Goal: Task Accomplishment & Management: Manage account settings

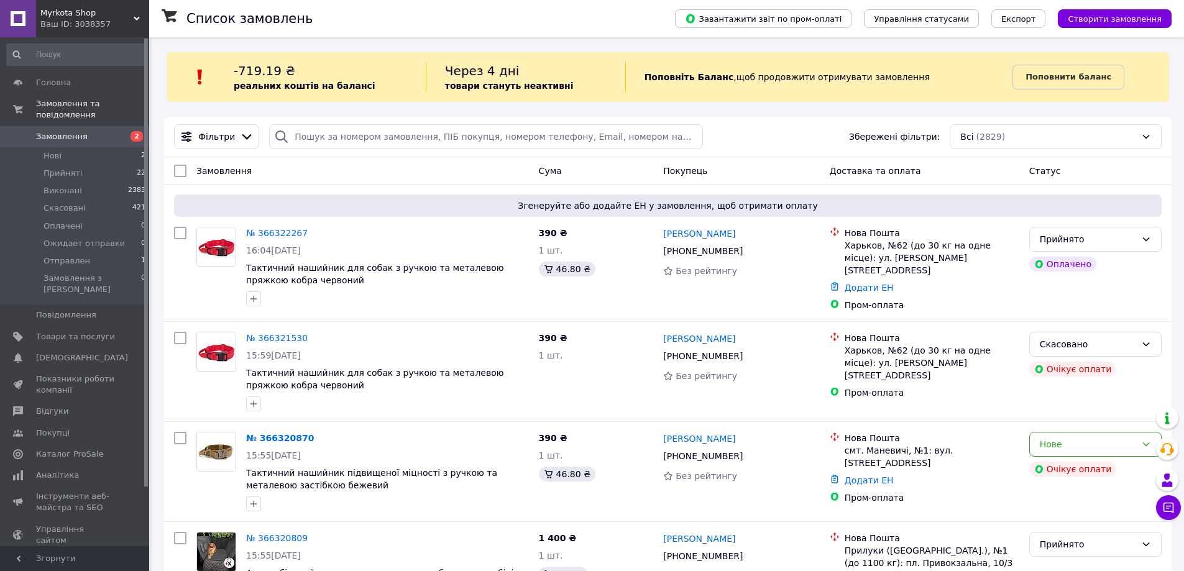
click at [58, 131] on span "Замовлення" at bounding box center [62, 136] width 52 height 11
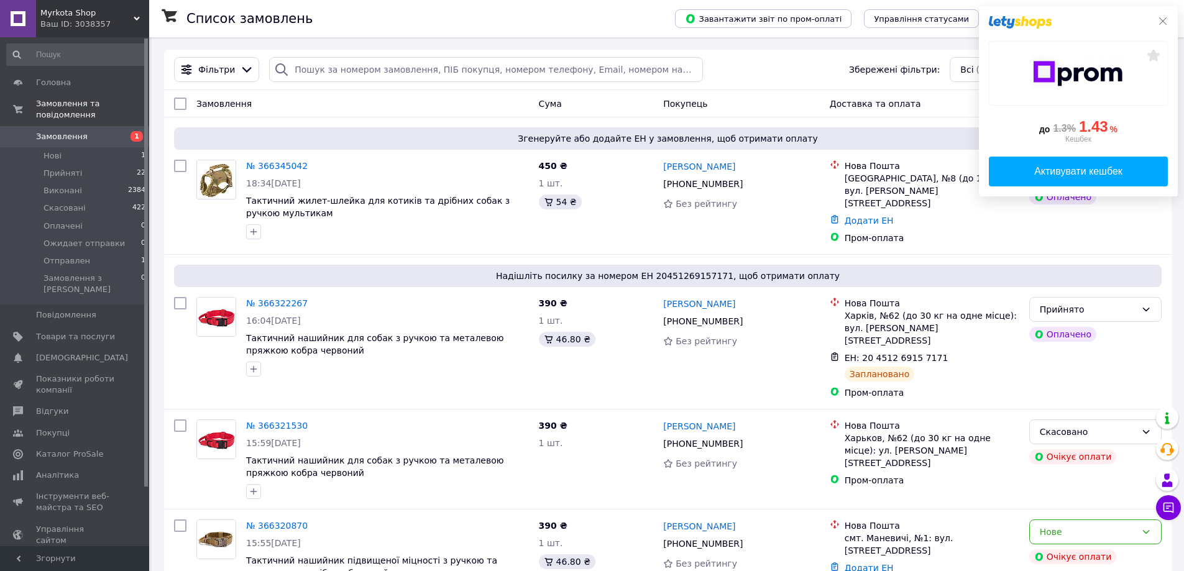
click at [1165, 24] on icon at bounding box center [1163, 21] width 10 height 10
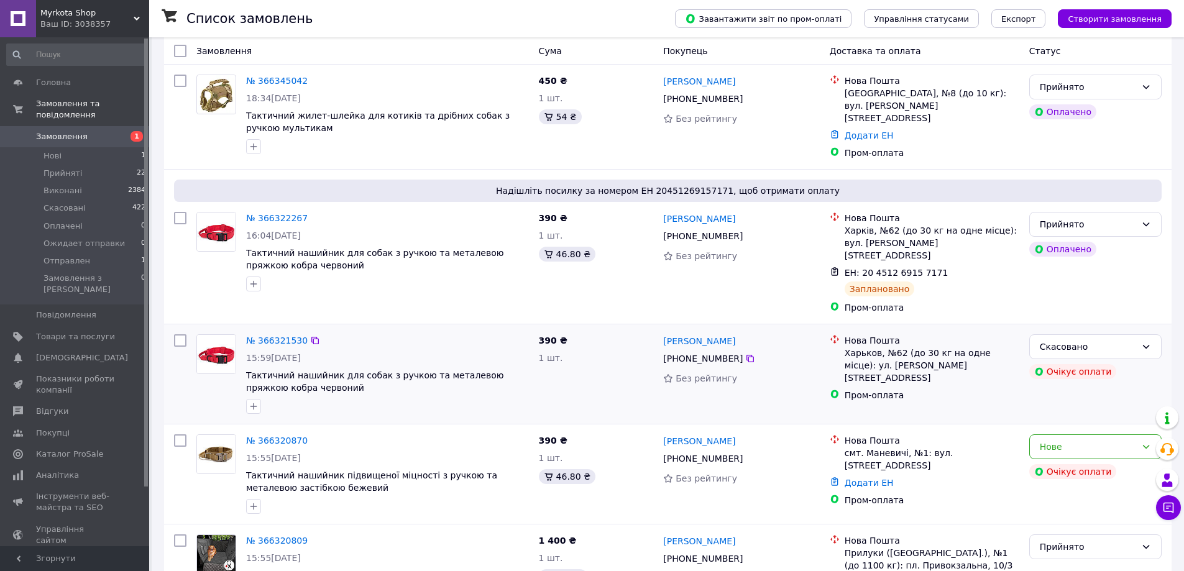
scroll to position [249, 0]
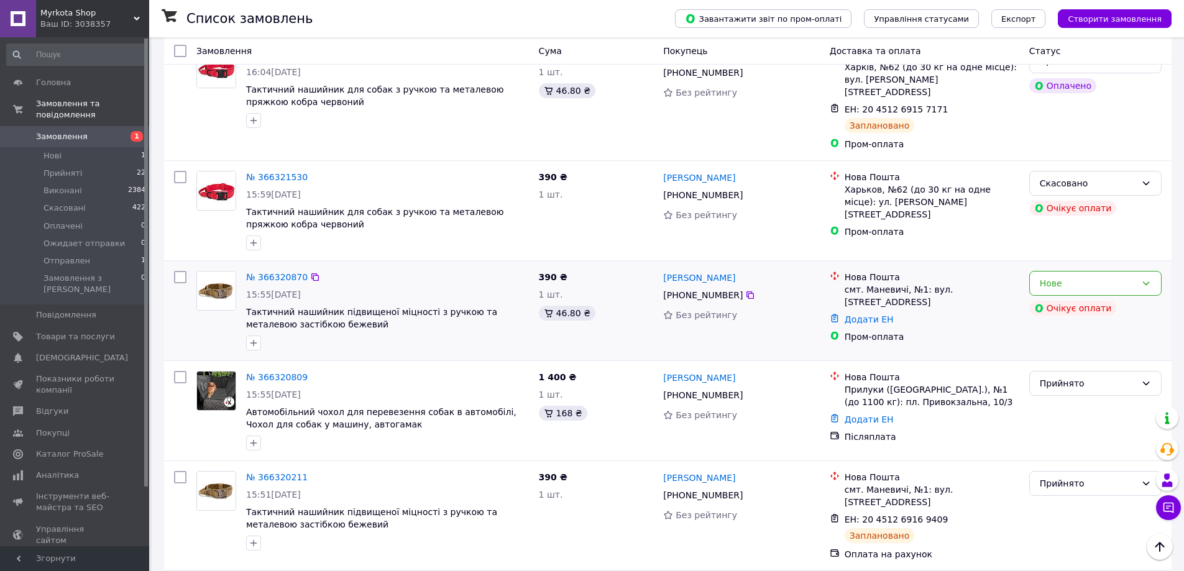
click at [773, 314] on div "[PERSON_NAME] [PHONE_NUMBER] Без рейтингу" at bounding box center [741, 311] width 166 height 90
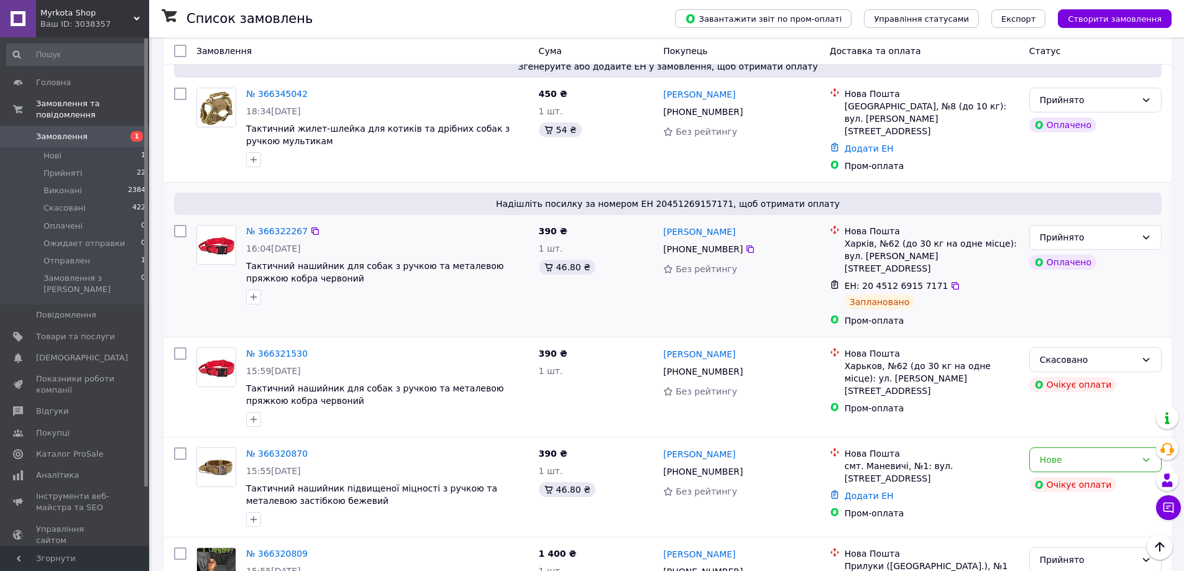
scroll to position [0, 0]
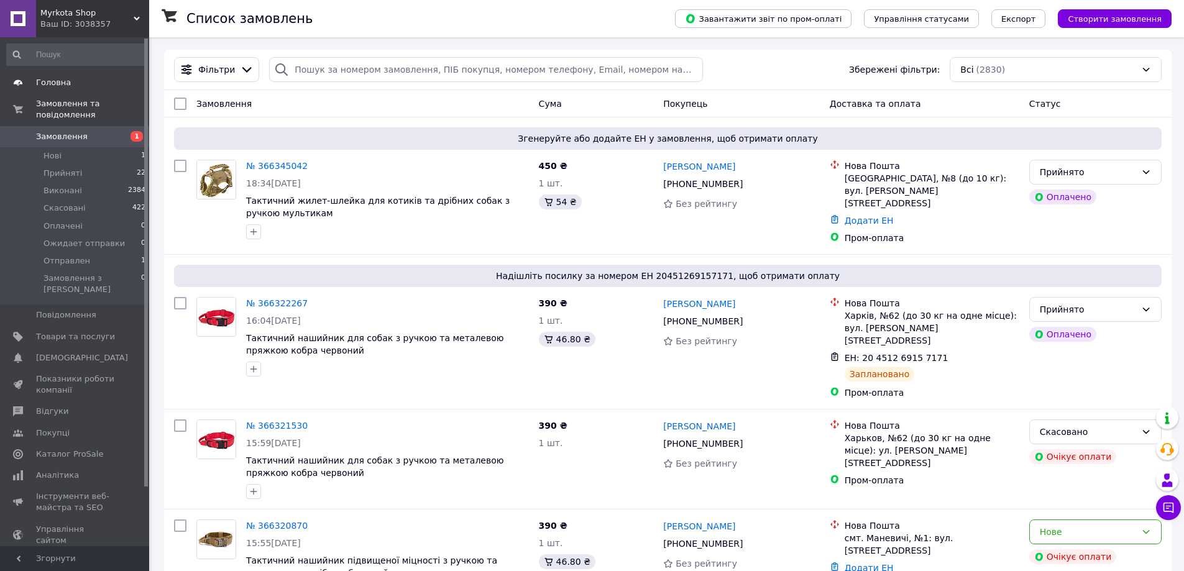
click at [65, 83] on span "Головна" at bounding box center [53, 82] width 35 height 11
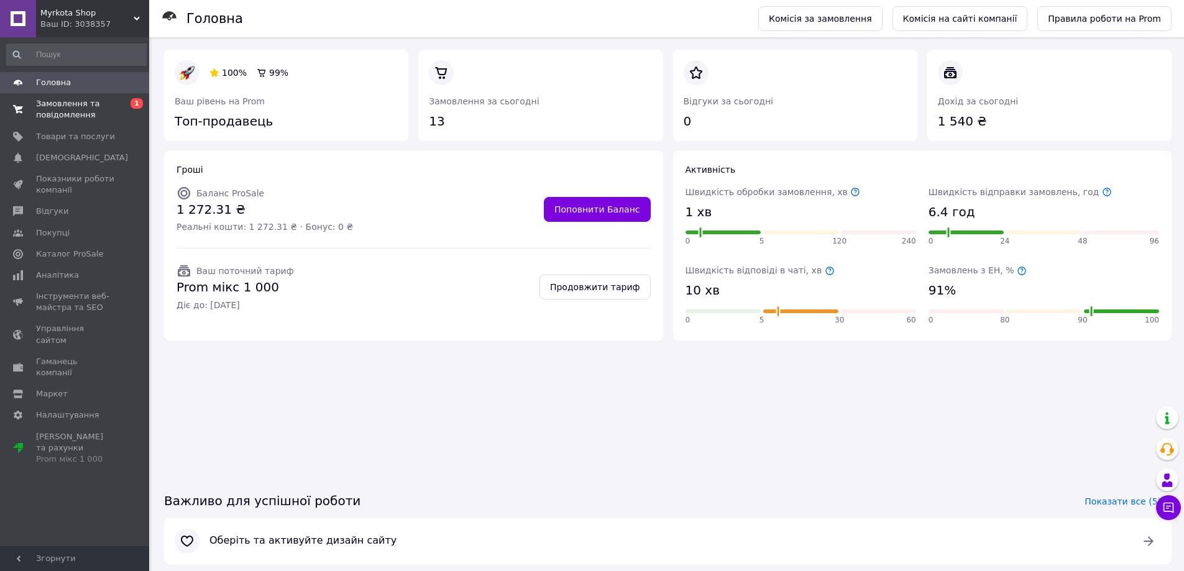
click at [80, 113] on span "Замовлення та повідомлення" at bounding box center [75, 109] width 79 height 22
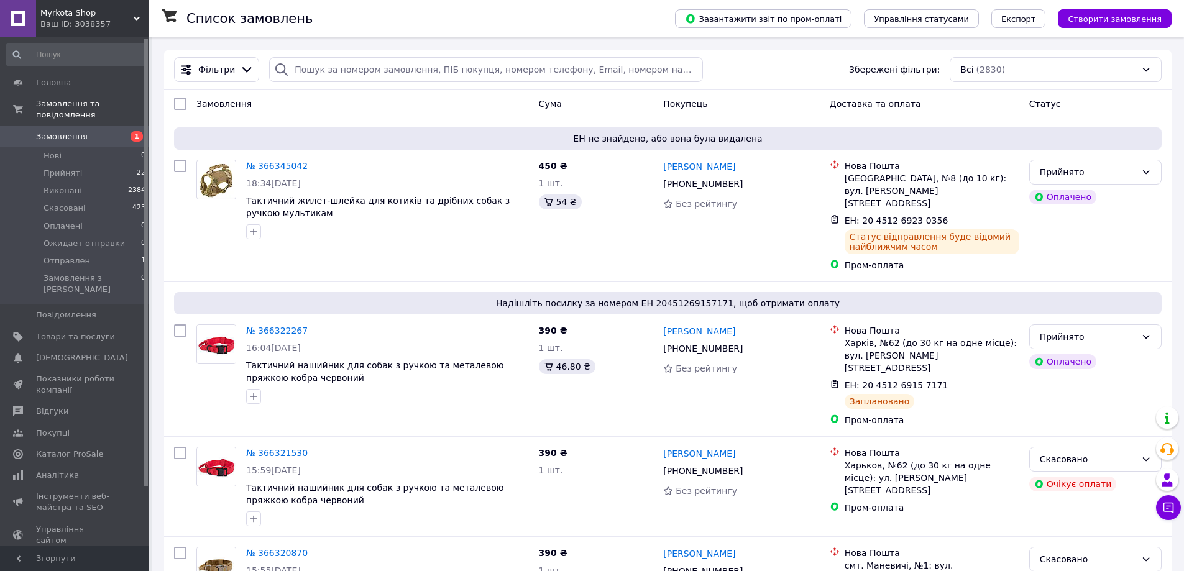
click at [59, 131] on span "Замовлення" at bounding box center [62, 136] width 52 height 11
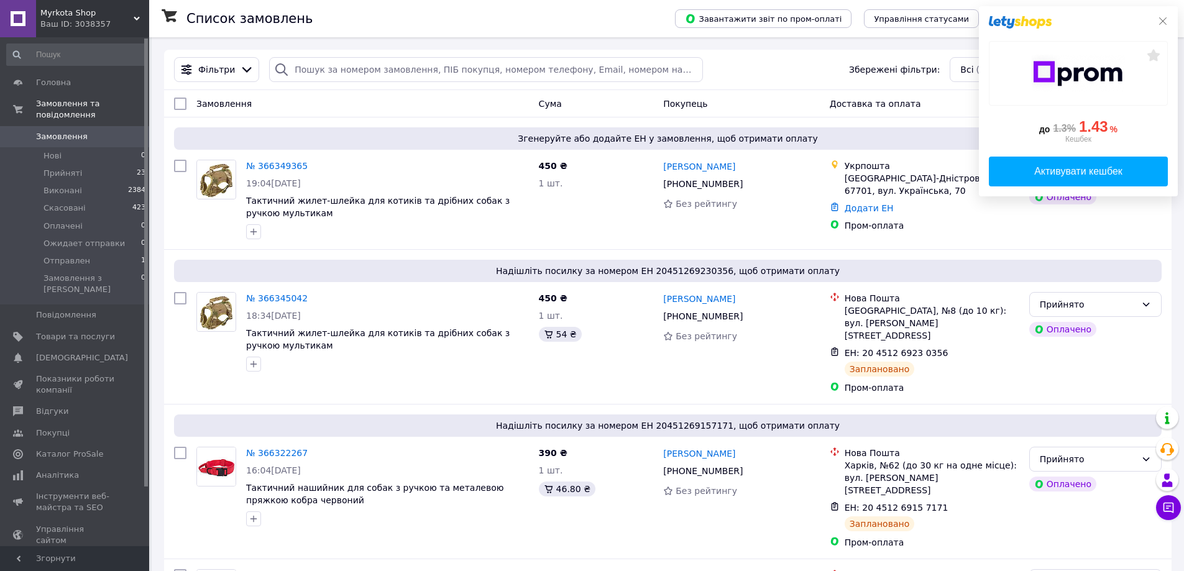
click at [1165, 19] on icon at bounding box center [1163, 21] width 10 height 10
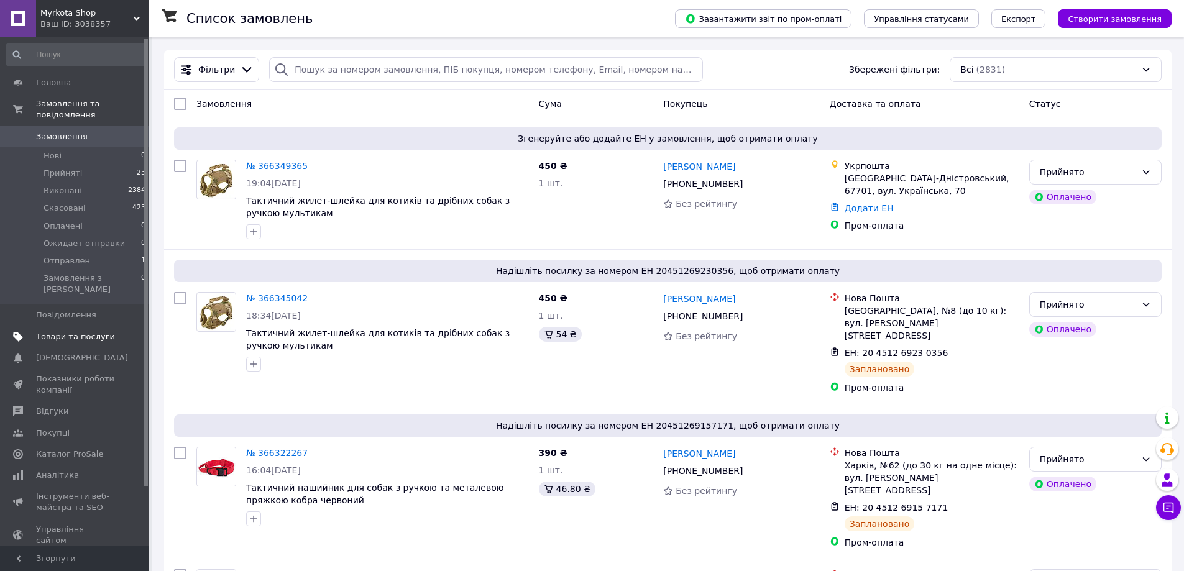
click at [70, 331] on span "Товари та послуги" at bounding box center [75, 336] width 79 height 11
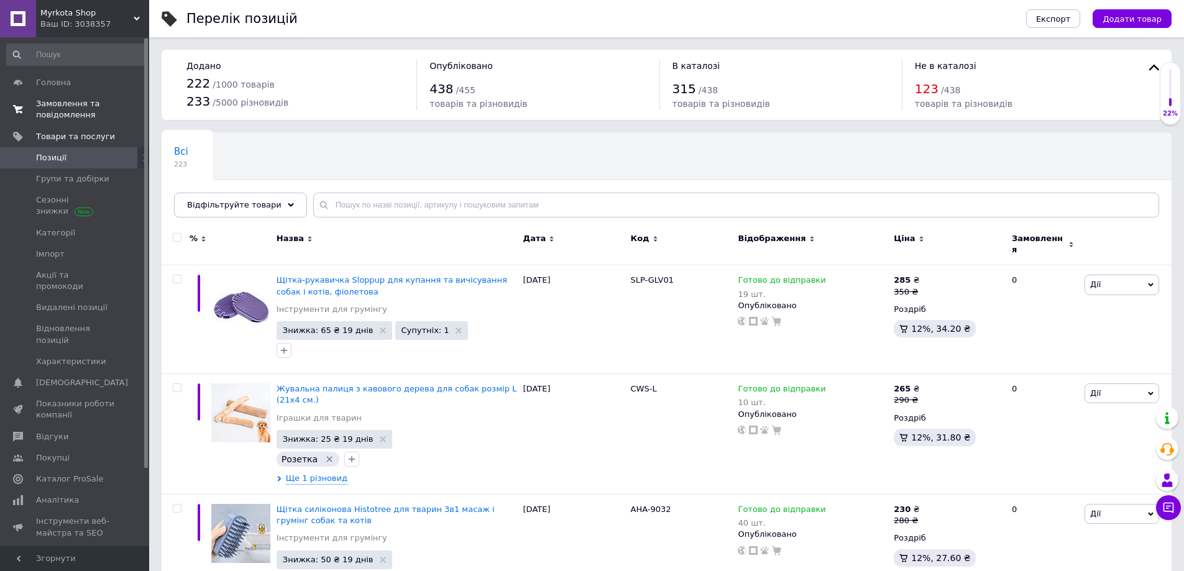
click at [72, 106] on span "Замовлення та повідомлення" at bounding box center [75, 109] width 79 height 22
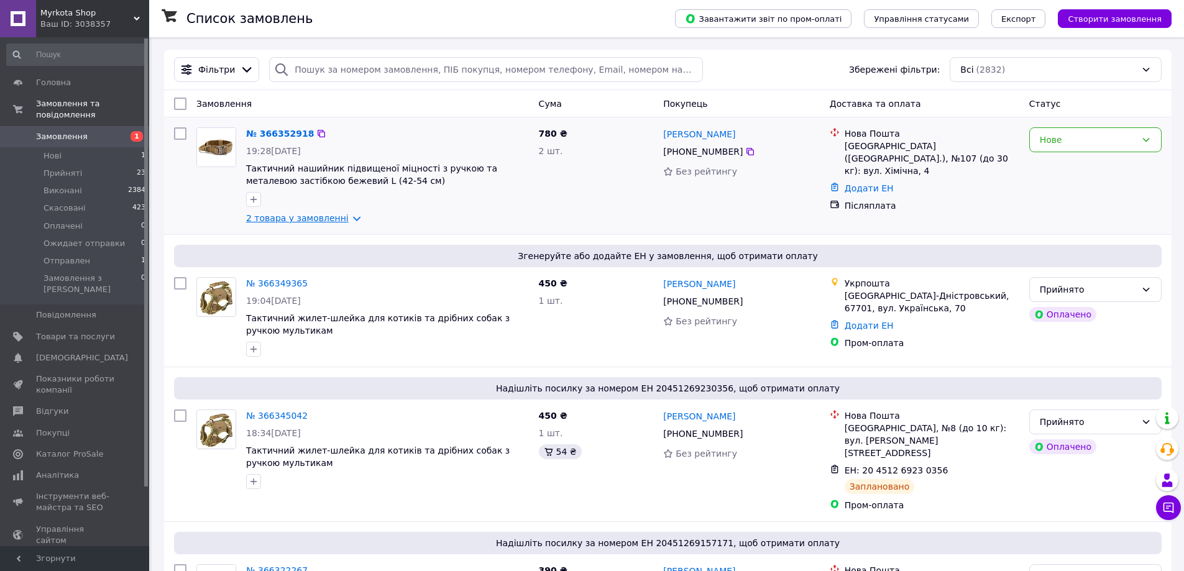
click at [337, 219] on link "2 товара у замовленні" at bounding box center [297, 218] width 103 height 10
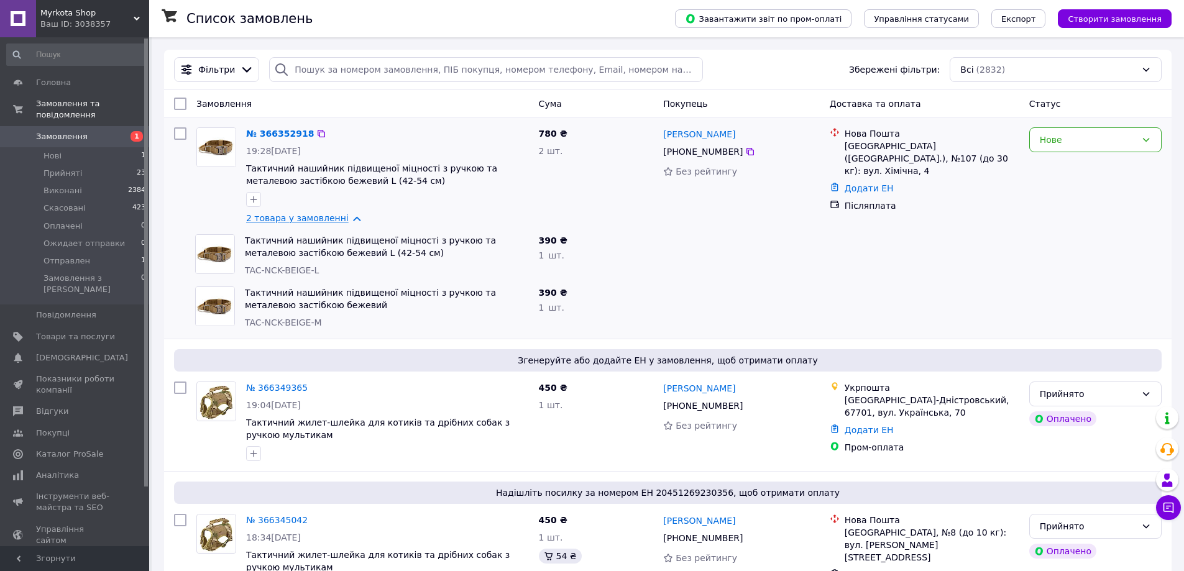
click at [344, 217] on link "2 товара у замовленні" at bounding box center [297, 218] width 103 height 10
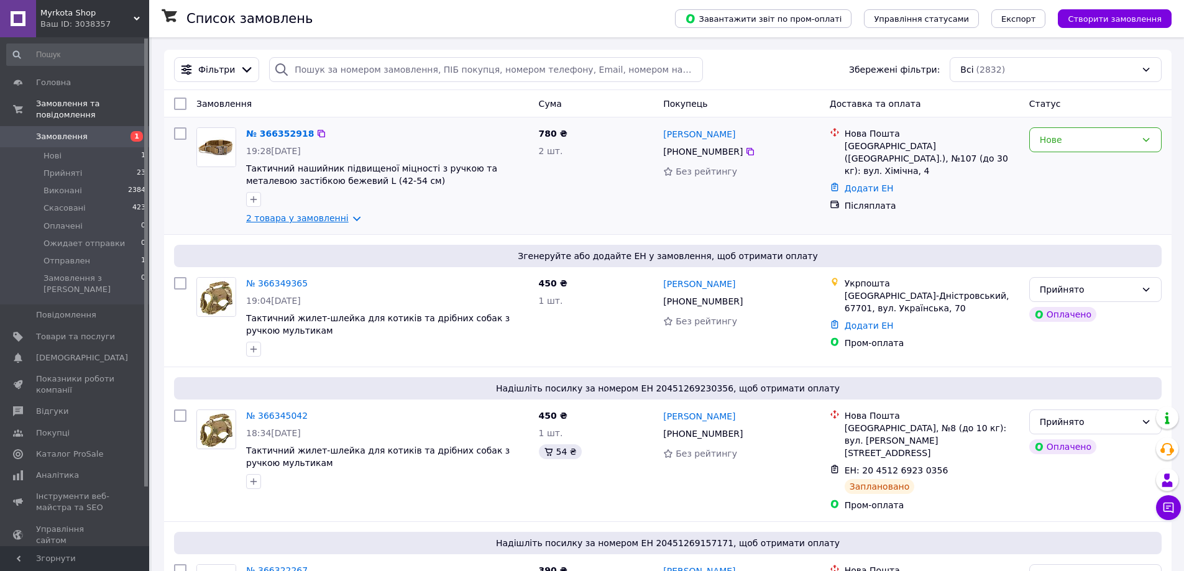
click at [344, 217] on link "2 товара у замовленні" at bounding box center [297, 218] width 103 height 10
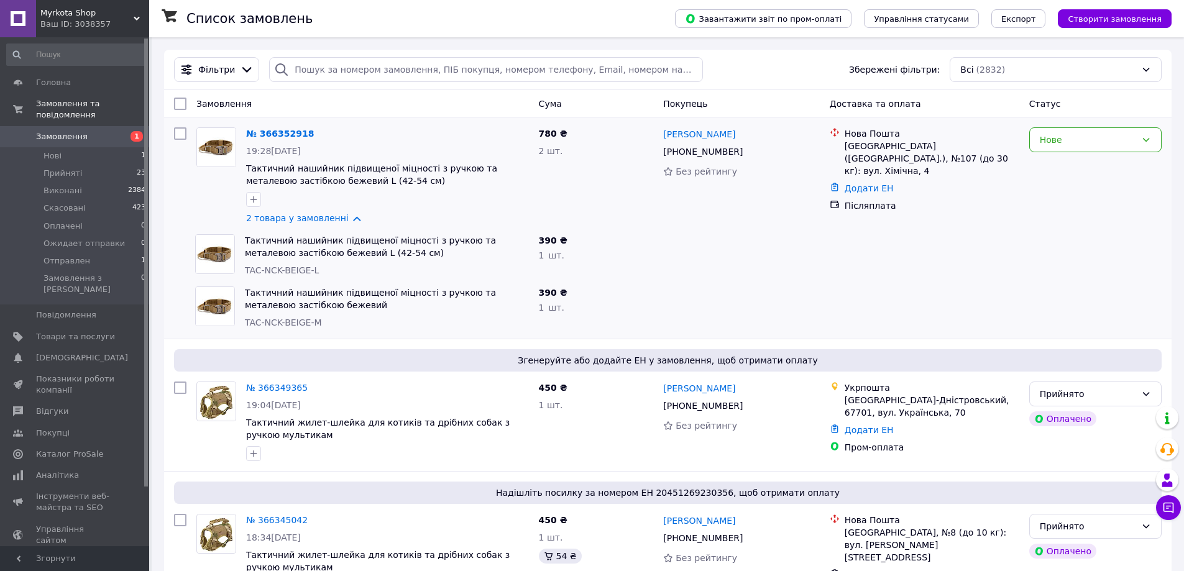
click at [479, 98] on div "Замовлення" at bounding box center [363, 104] width 343 height 22
click at [344, 217] on link "2 товара у замовленні" at bounding box center [297, 218] width 103 height 10
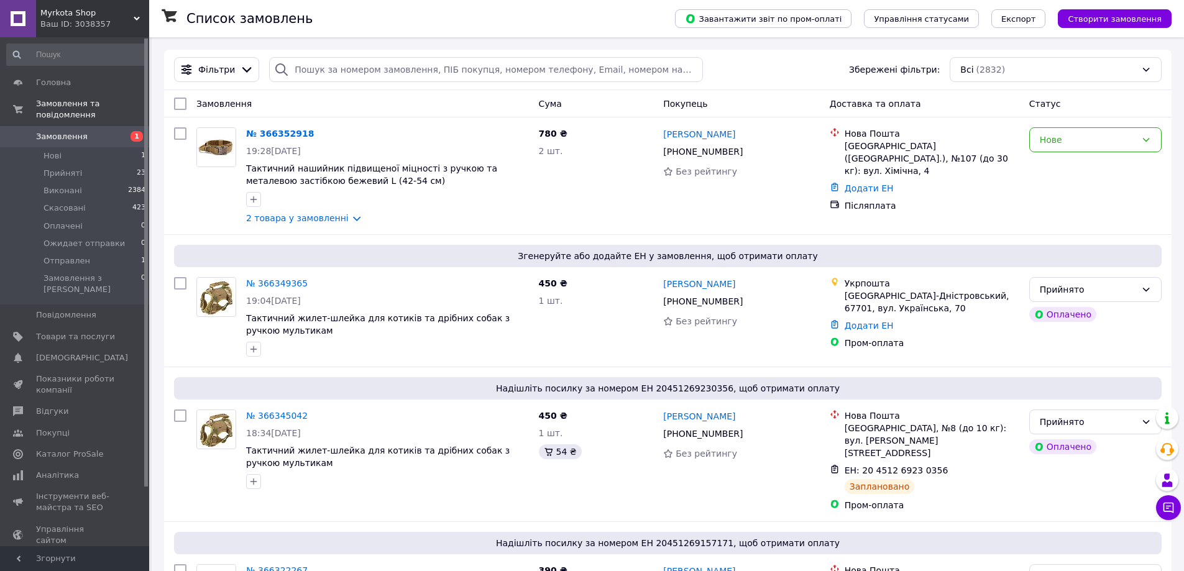
click at [394, 97] on div "Замовлення" at bounding box center [363, 104] width 343 height 22
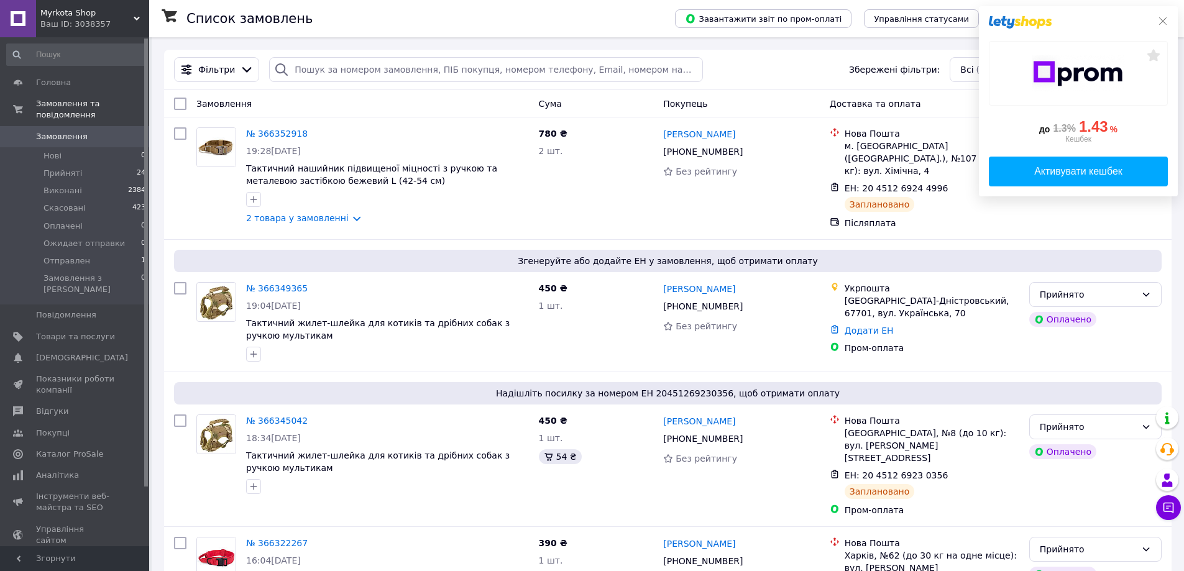
click at [1164, 22] on icon at bounding box center [1163, 20] width 7 height 7
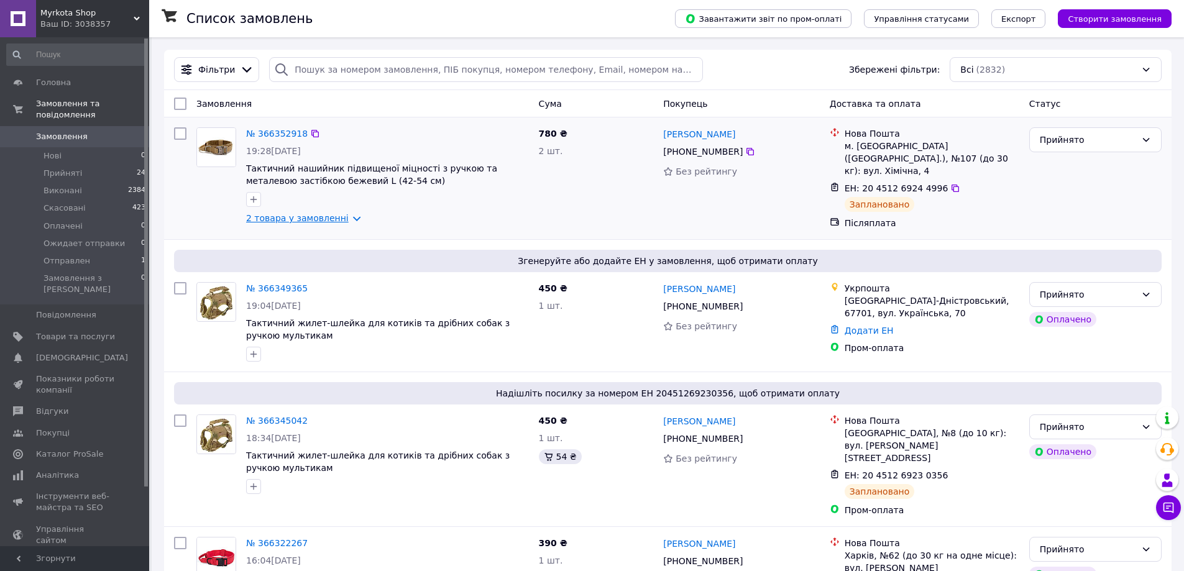
click at [343, 217] on link "2 товара у замовленні" at bounding box center [297, 218] width 103 height 10
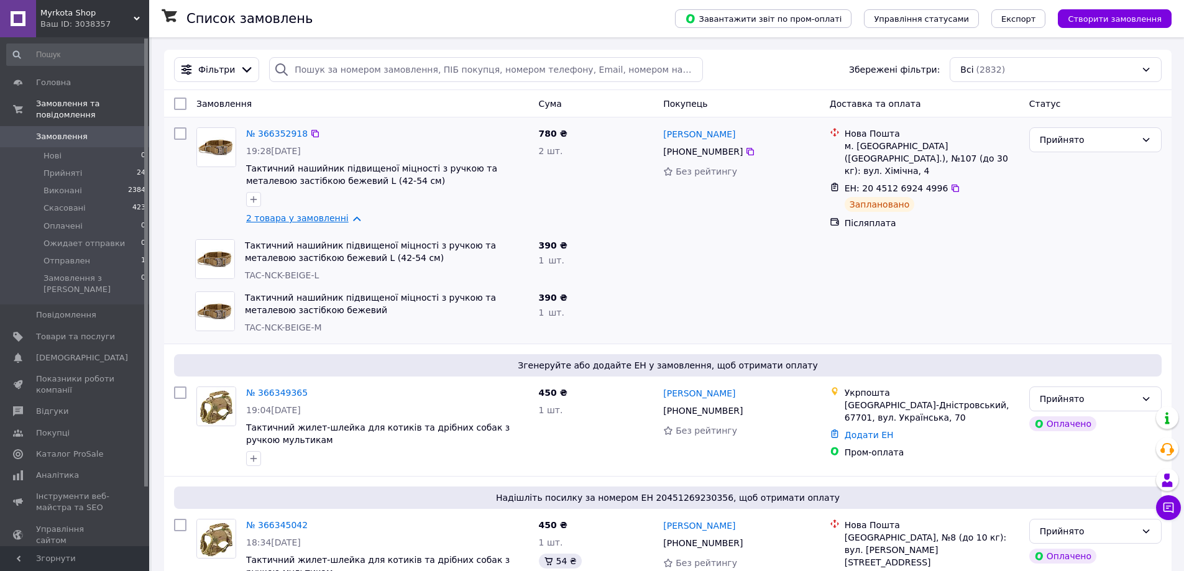
click at [344, 218] on link "2 товара у замовленні" at bounding box center [297, 218] width 103 height 10
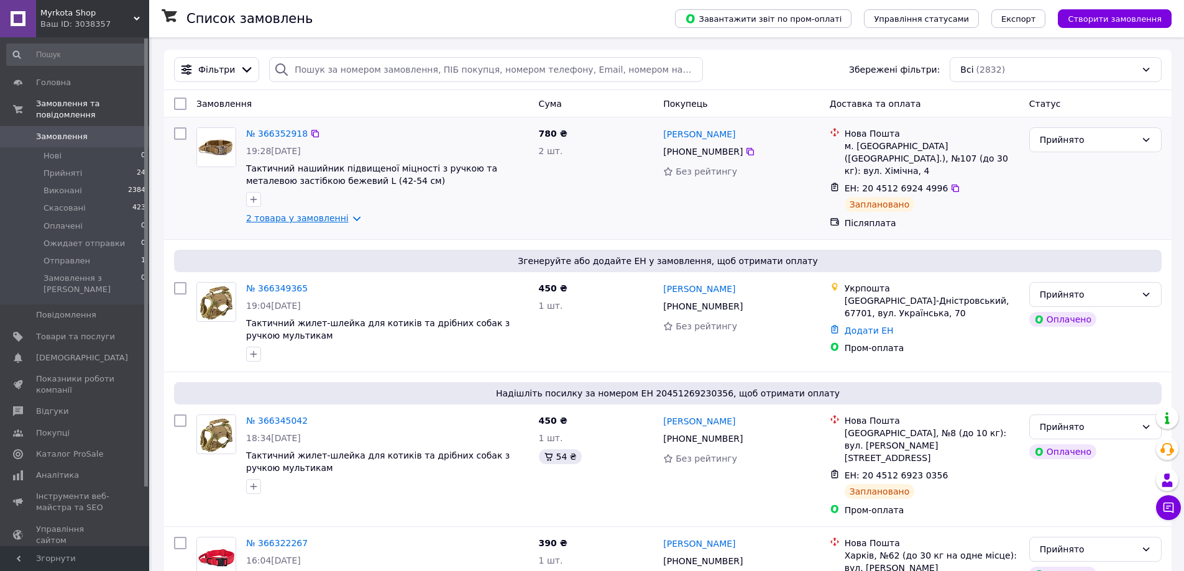
click at [345, 218] on link "2 товара у замовленні" at bounding box center [297, 218] width 103 height 10
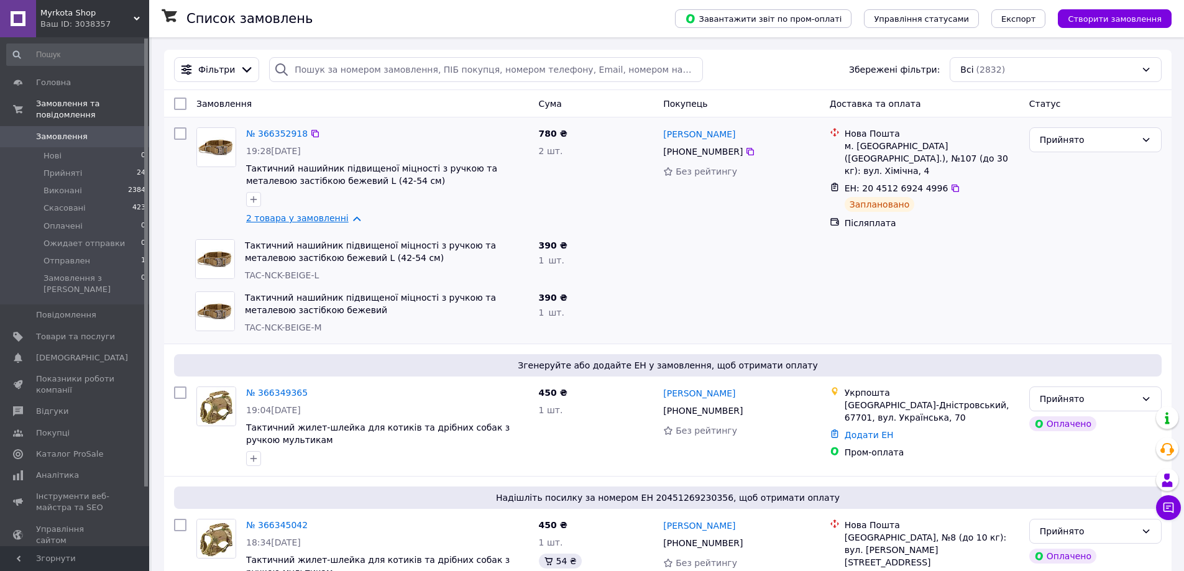
click at [343, 217] on link "2 товара у замовленні" at bounding box center [297, 218] width 103 height 10
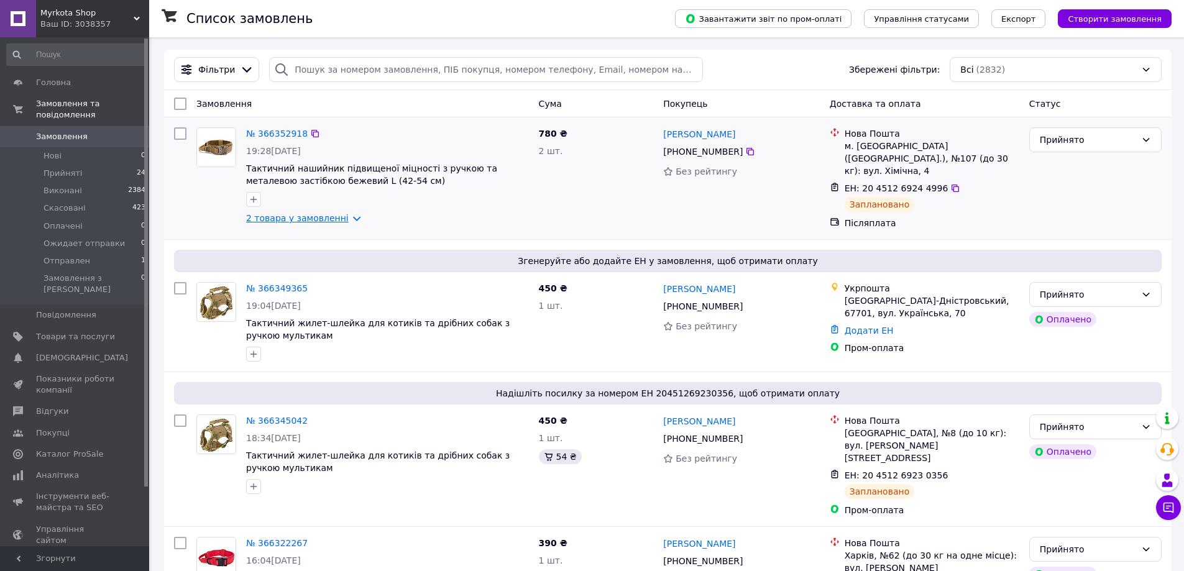
click at [343, 217] on link "2 товара у замовленні" at bounding box center [297, 218] width 103 height 10
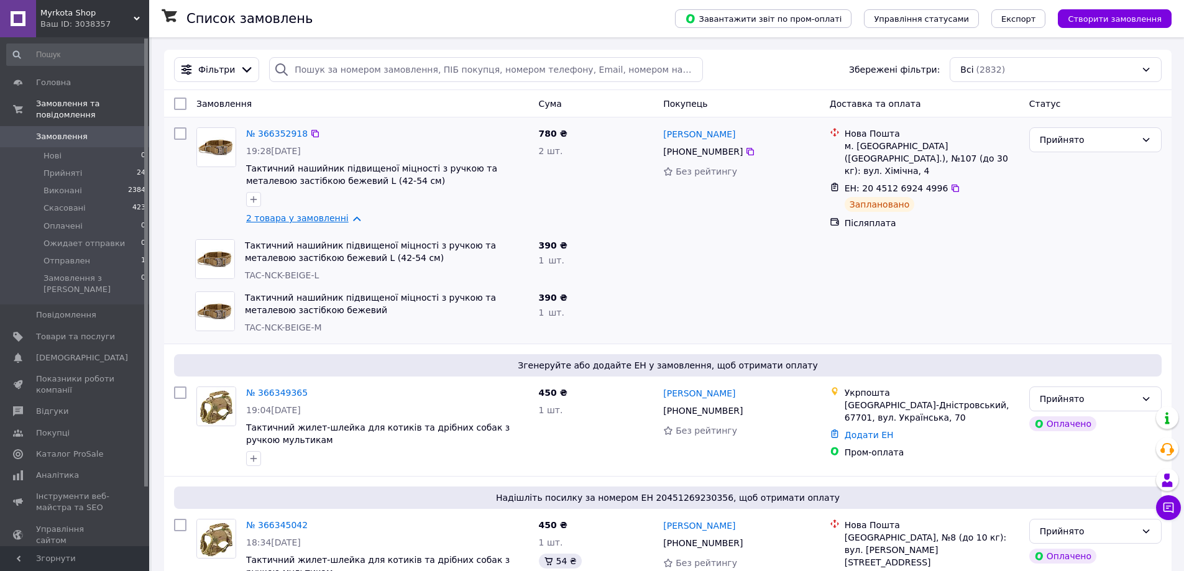
click at [344, 218] on link "2 товара у замовленні" at bounding box center [297, 218] width 103 height 10
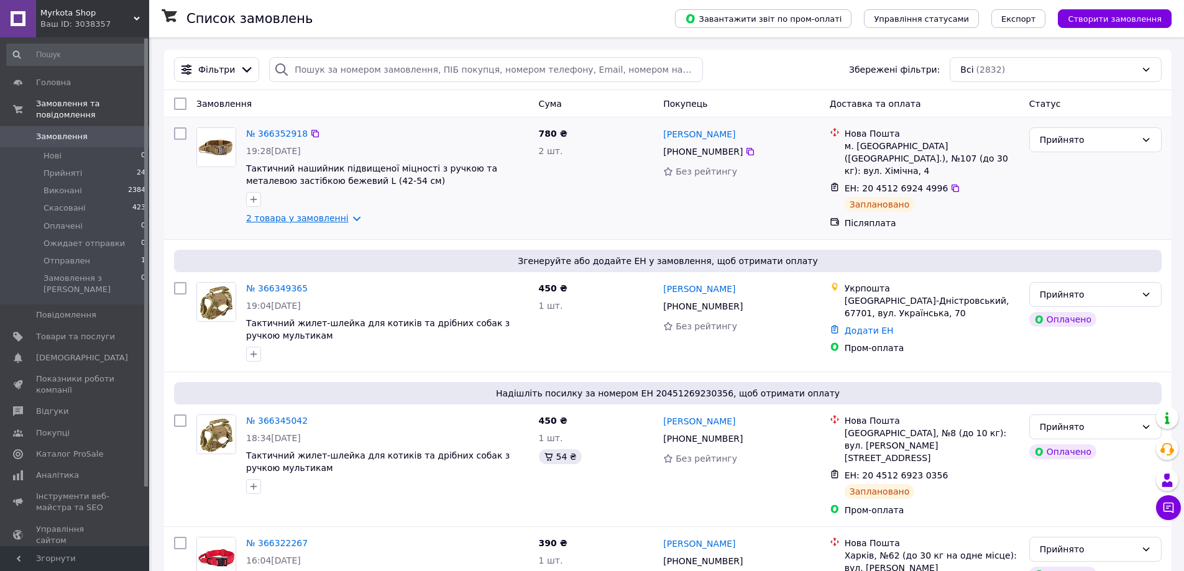
click at [344, 218] on link "2 товара у замовленні" at bounding box center [297, 218] width 103 height 10
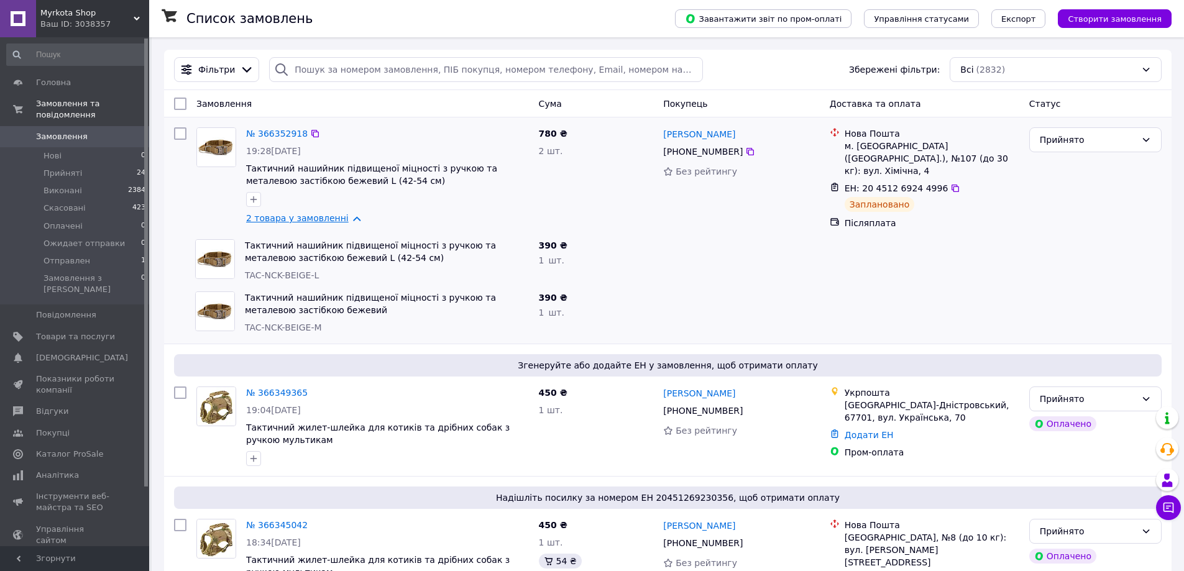
click at [343, 216] on link "2 товара у замовленні" at bounding box center [297, 218] width 103 height 10
